Goal: Task Accomplishment & Management: Use online tool/utility

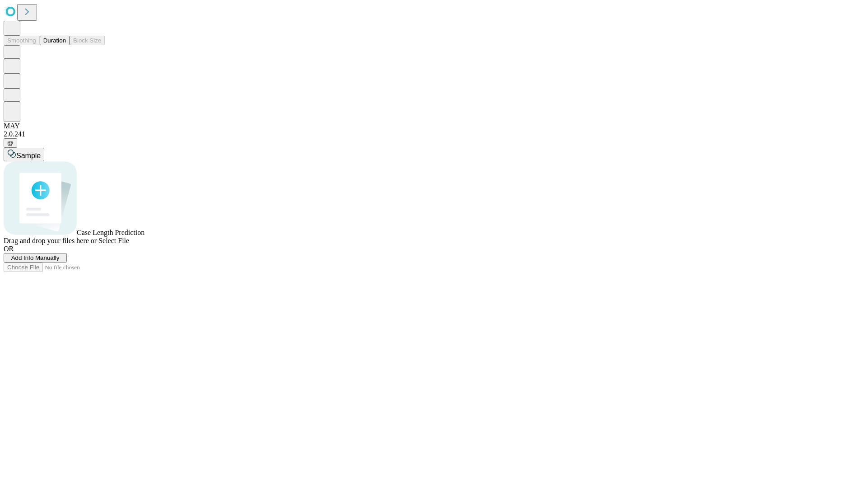
click at [66, 45] on button "Duration" at bounding box center [55, 40] width 30 height 9
click at [60, 261] on span "Add Info Manually" at bounding box center [35, 257] width 48 height 7
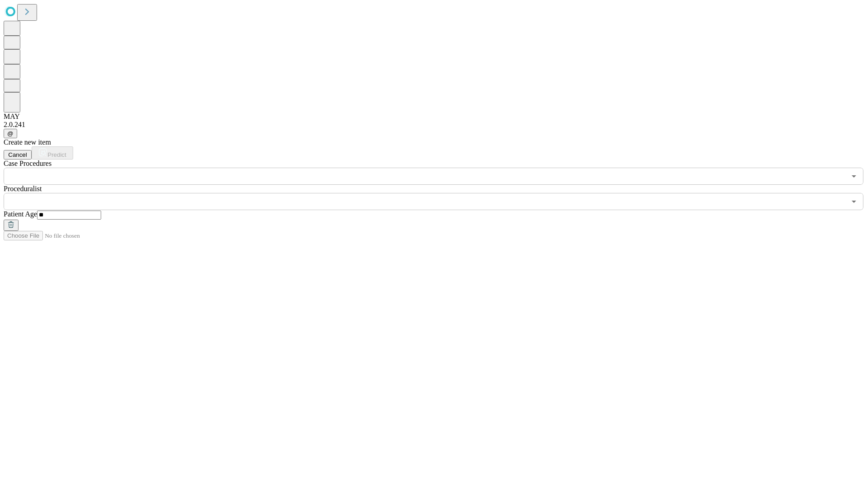
type input "**"
click at [440, 193] on input "text" at bounding box center [425, 201] width 842 height 17
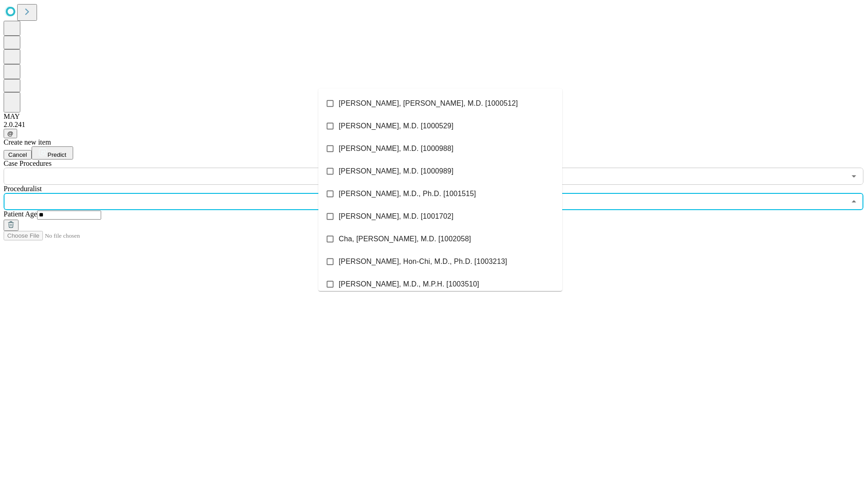
click at [440, 103] on li "[PERSON_NAME], [PERSON_NAME], M.D. [1000512]" at bounding box center [440, 103] width 244 height 23
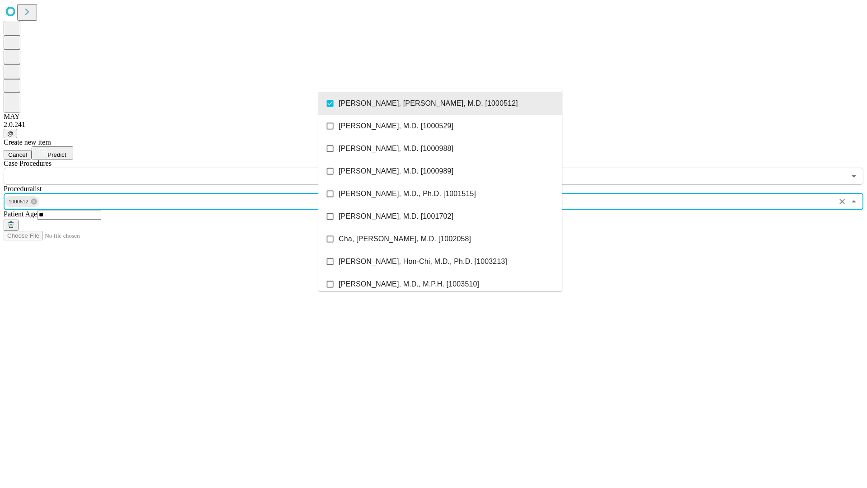
click at [190, 168] on input "text" at bounding box center [425, 176] width 842 height 17
